Goal: Navigation & Orientation: Find specific page/section

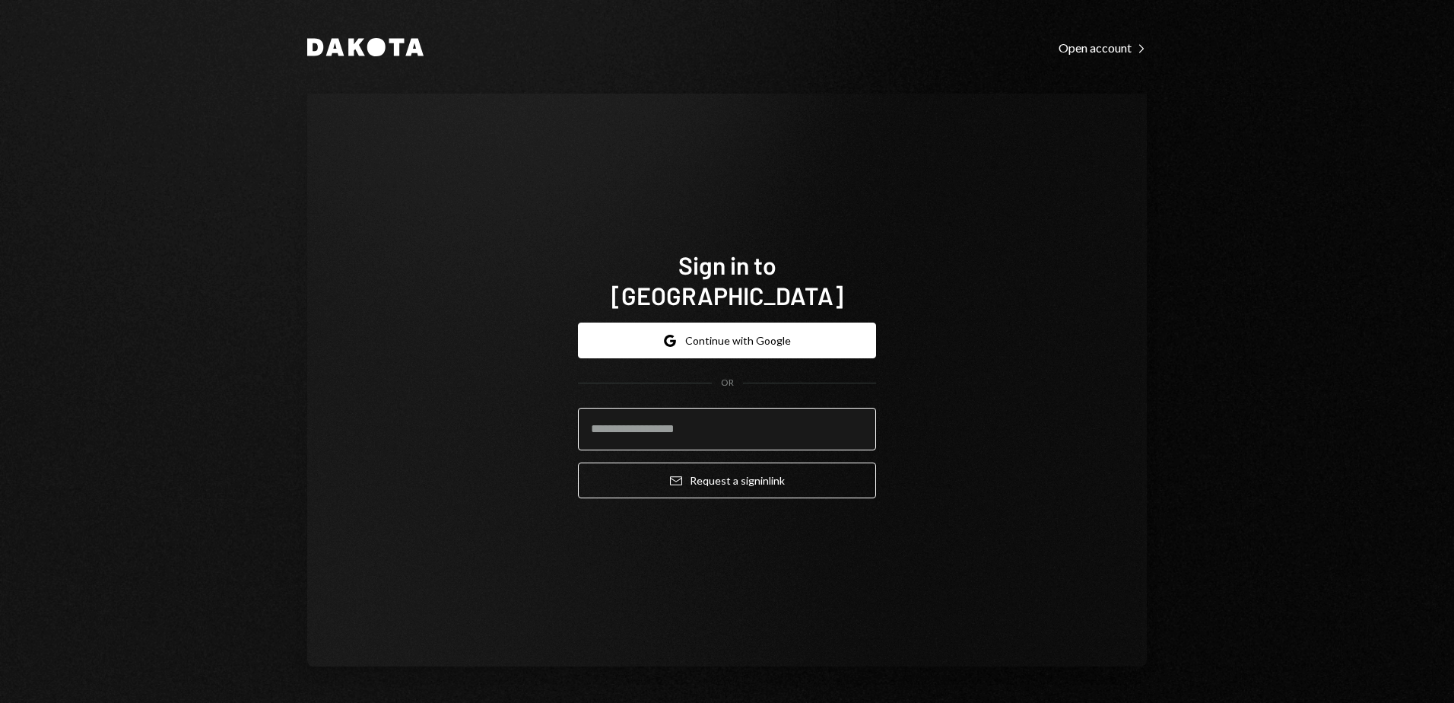
click at [697, 414] on input "email" at bounding box center [727, 429] width 298 height 43
type input "**********"
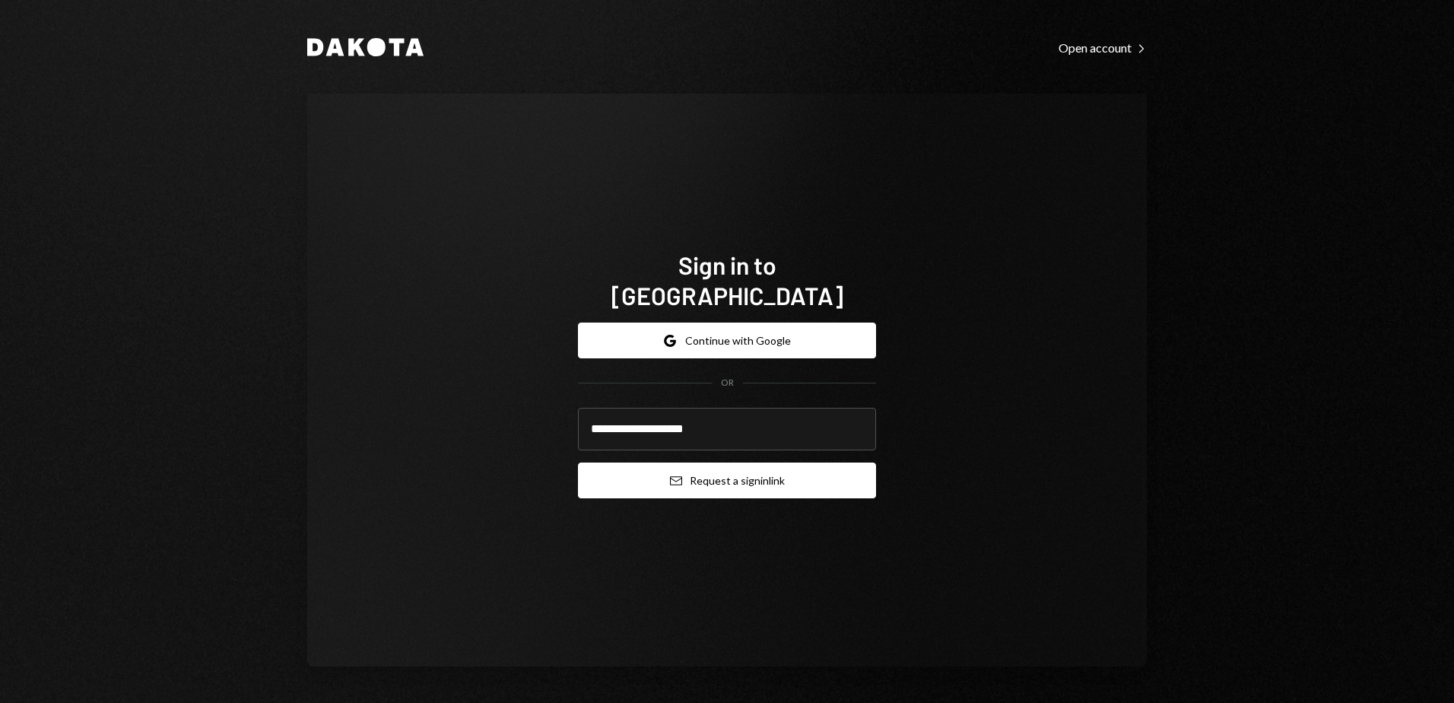
click at [707, 463] on button "Email Request a sign in link" at bounding box center [727, 481] width 298 height 36
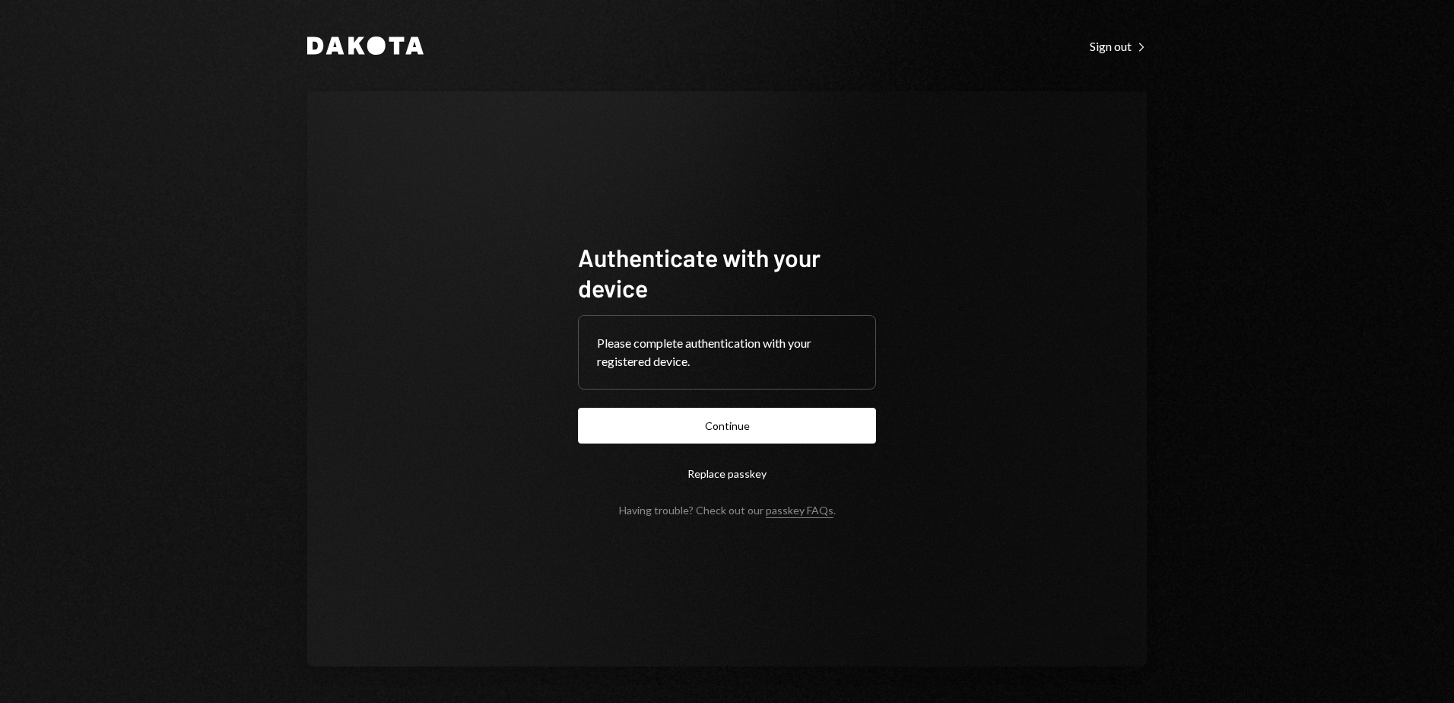
click at [733, 428] on button "Continue" at bounding box center [727, 426] width 298 height 36
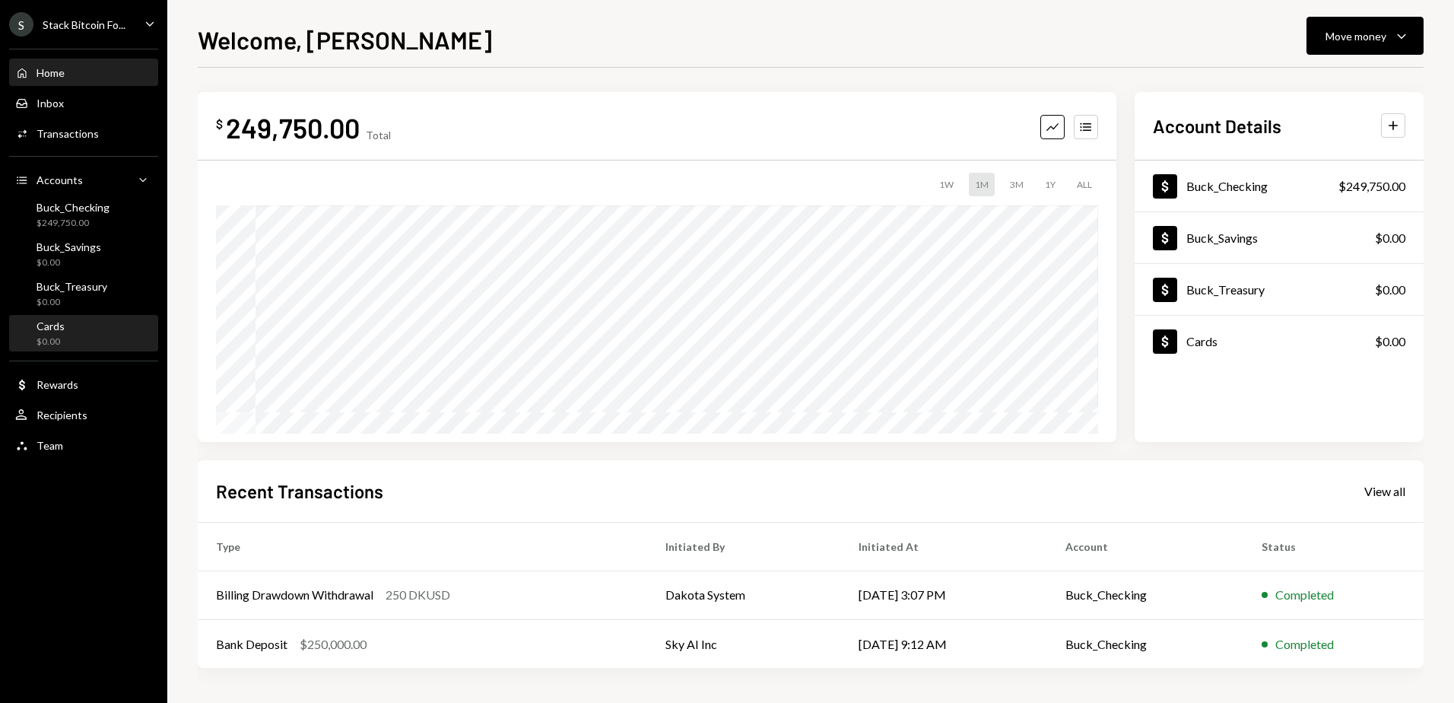
click at [94, 326] on div "Cards $0.00" at bounding box center [83, 333] width 137 height 29
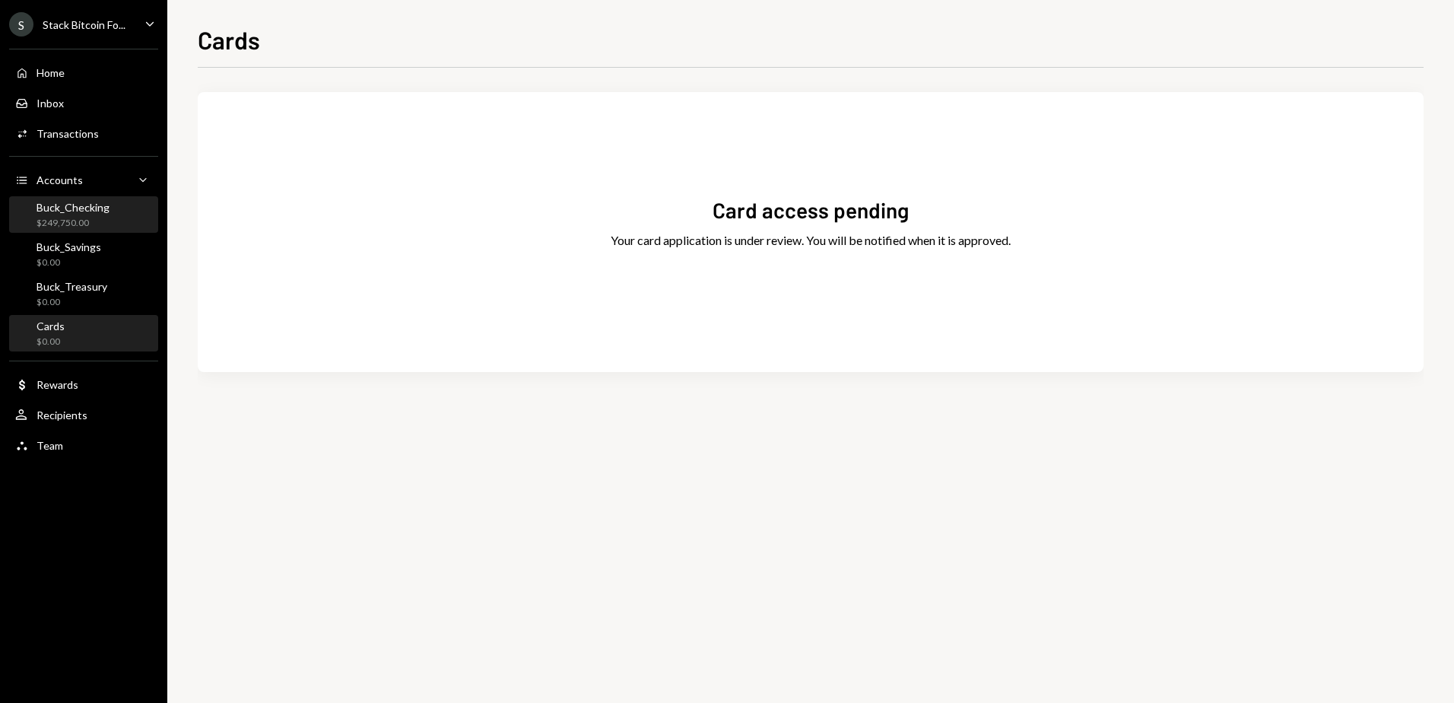
click at [78, 211] on div "Buck_Checking" at bounding box center [73, 207] width 73 height 13
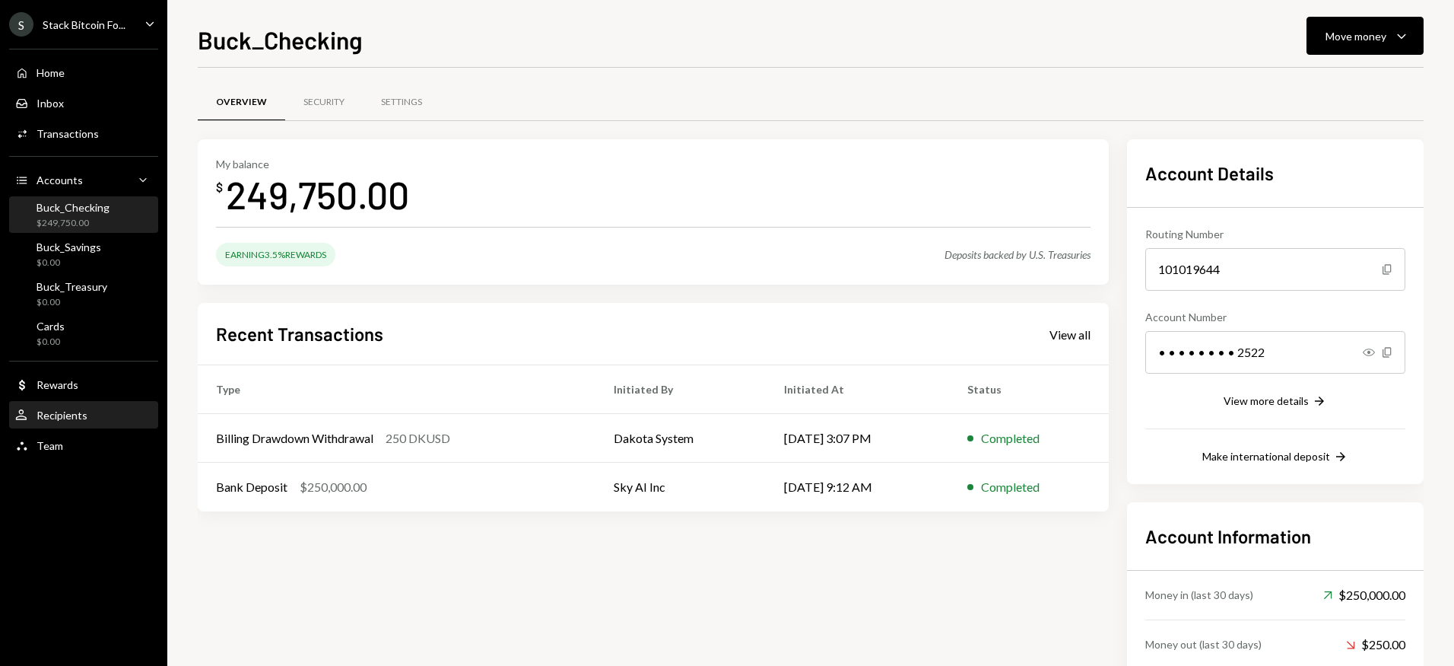
click at [105, 406] on div "User Recipients" at bounding box center [83, 415] width 137 height 26
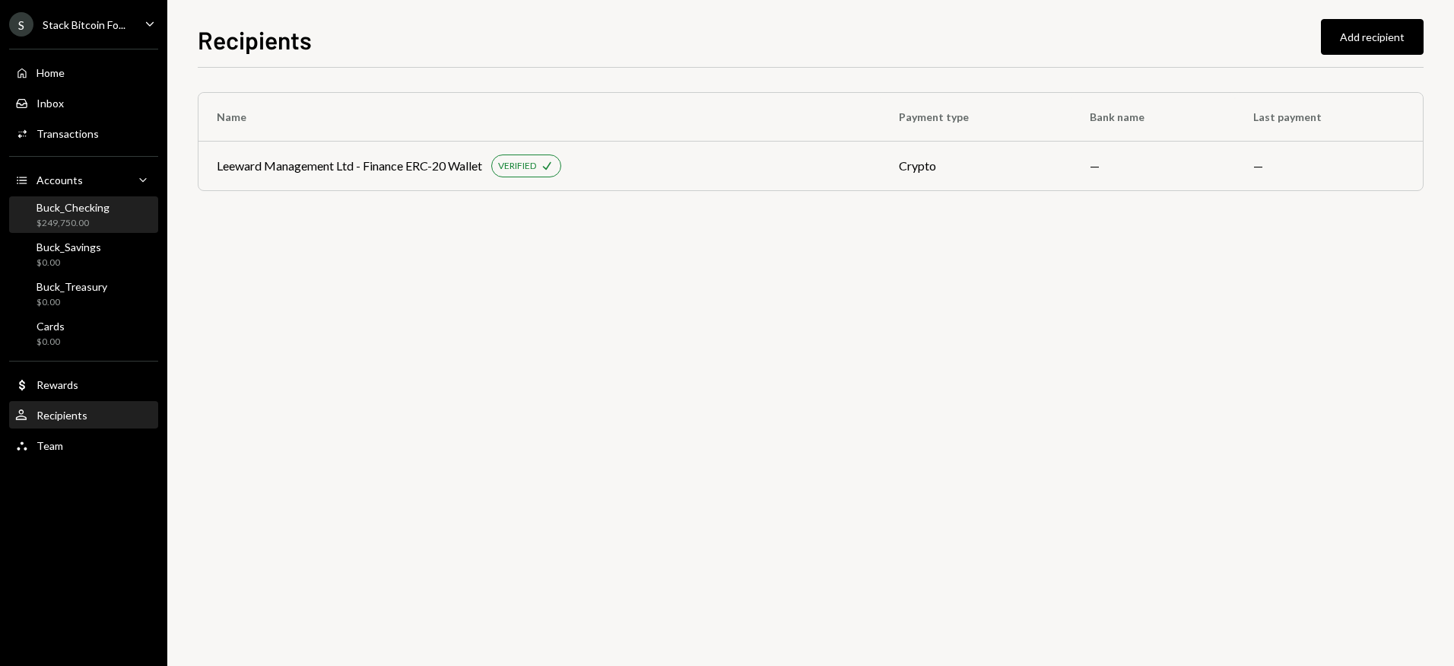
click at [72, 207] on div "Buck_Checking" at bounding box center [73, 207] width 73 height 13
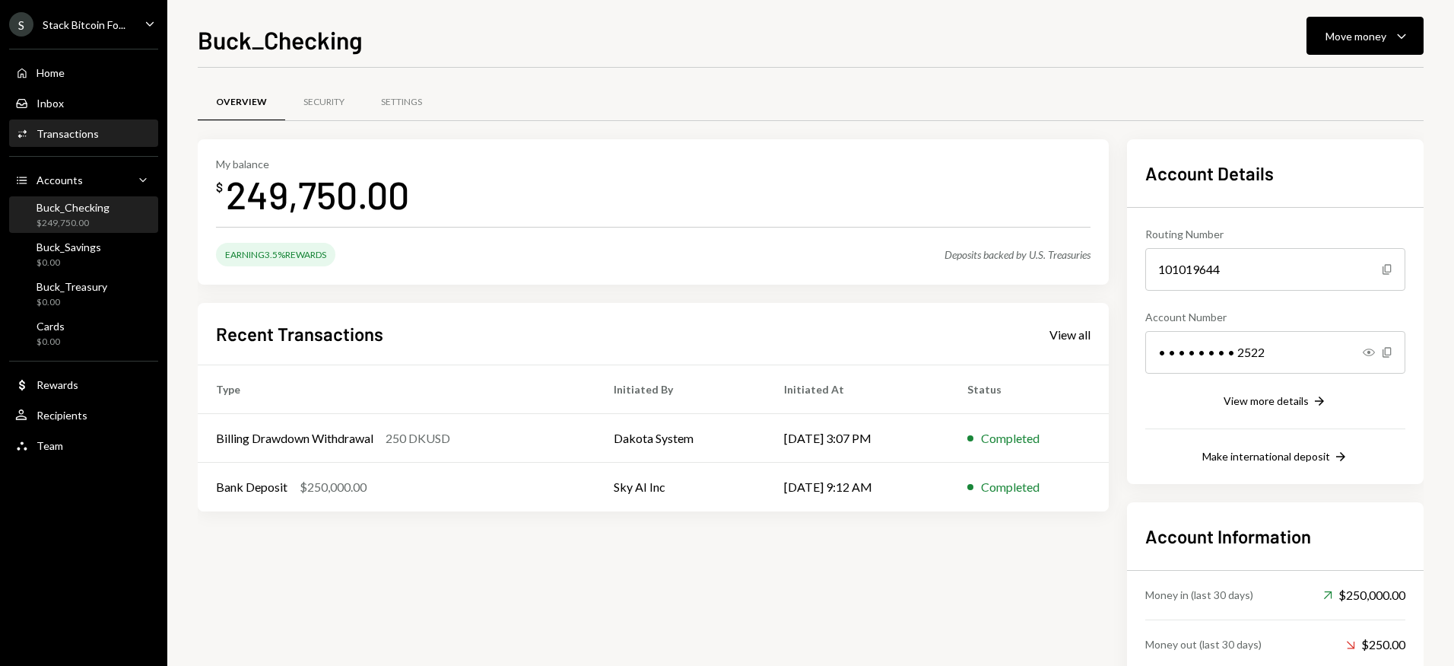
click at [71, 135] on div "Transactions" at bounding box center [68, 133] width 62 height 13
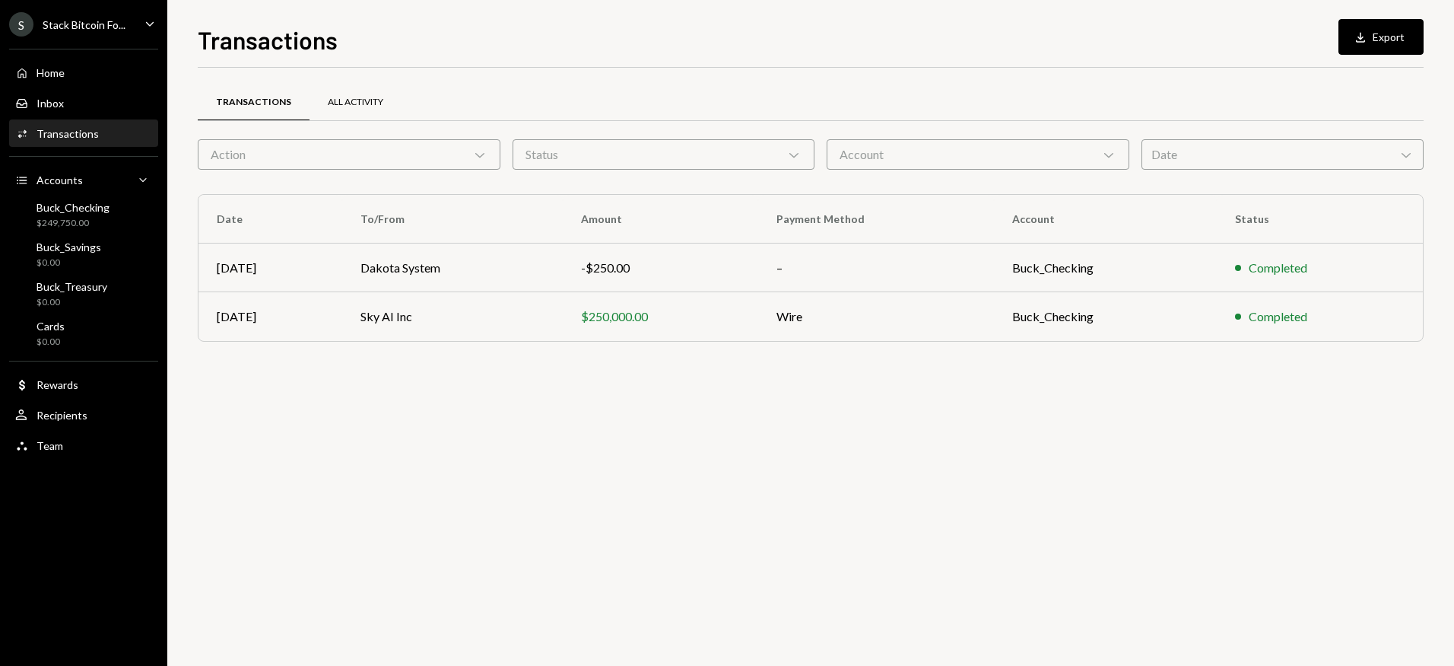
click at [342, 107] on div "All Activity" at bounding box center [356, 102] width 56 height 13
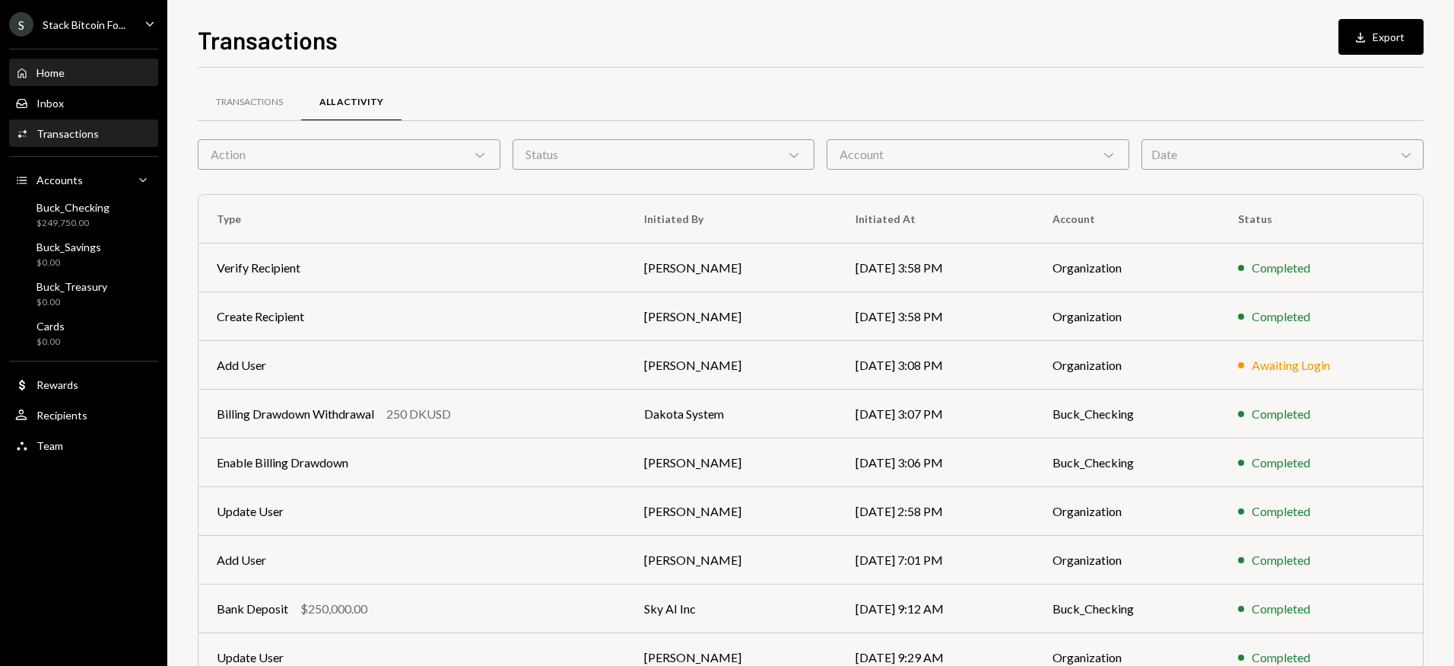
click at [84, 64] on div "Home Home" at bounding box center [83, 73] width 137 height 26
